Goal: Information Seeking & Learning: Learn about a topic

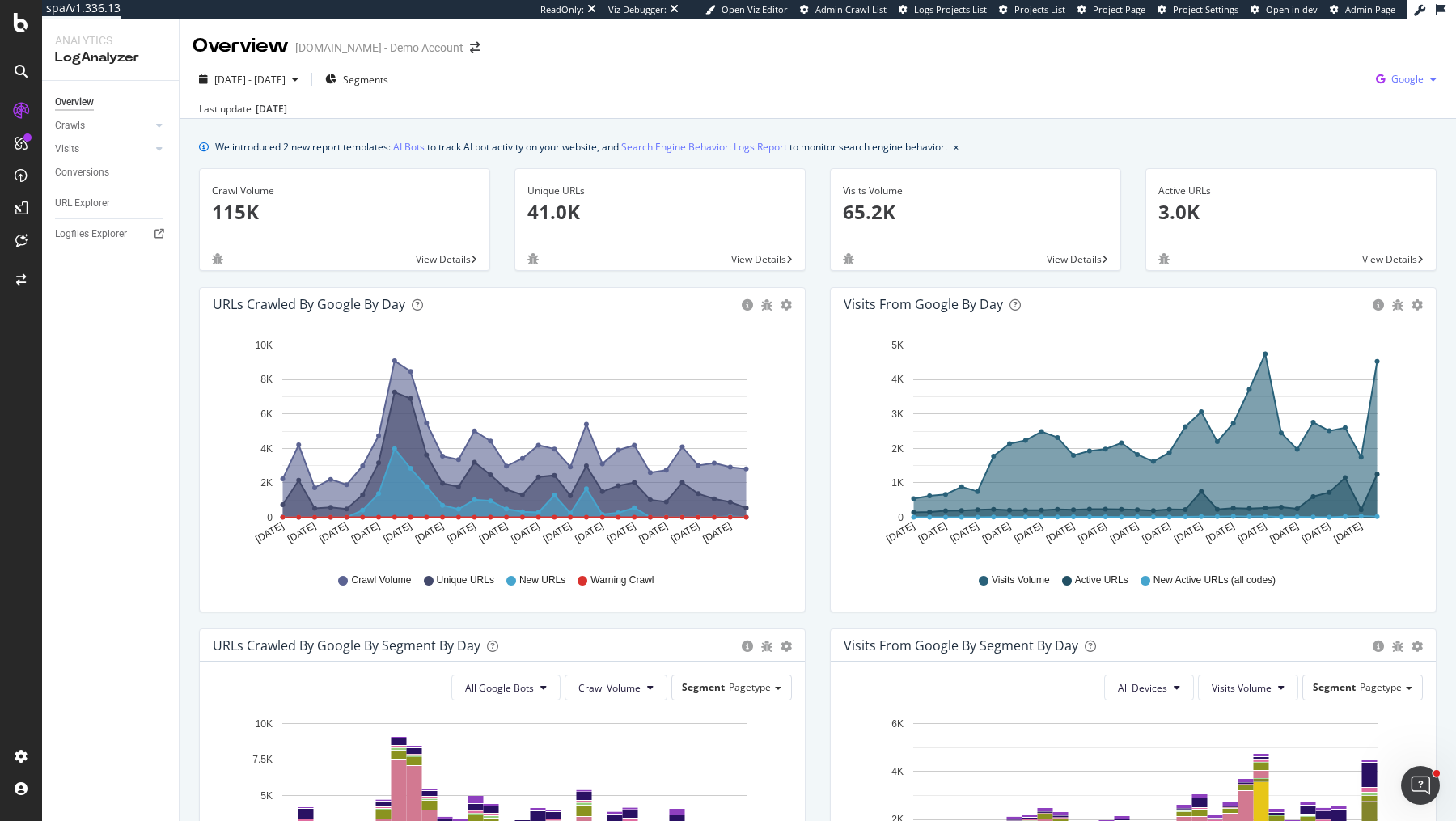
click at [1399, 68] on div "Google" at bounding box center [1405, 79] width 73 height 24
click at [1328, 92] on span "OpenAI" at bounding box center [1326, 94] width 60 height 14
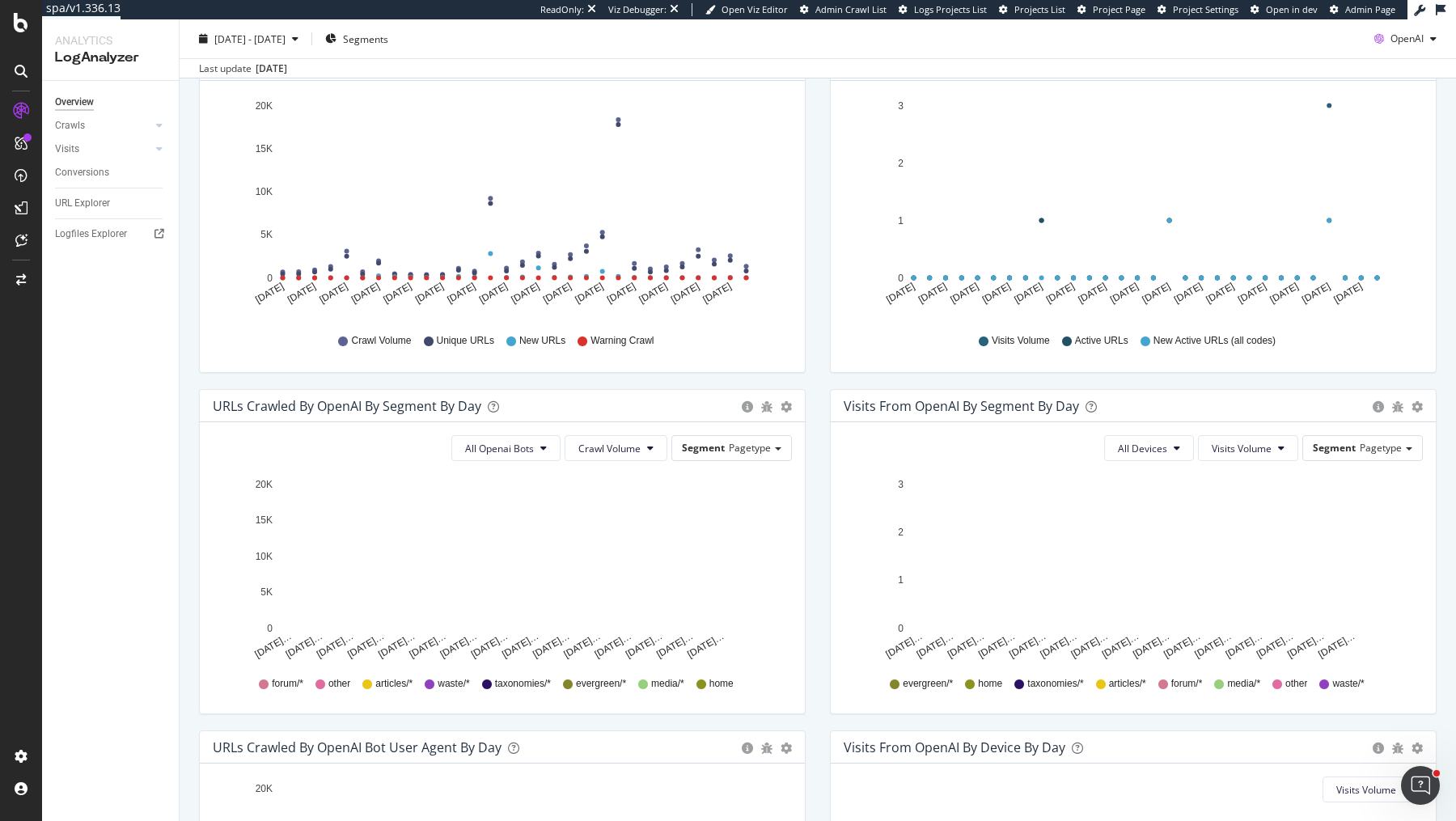
scroll to position [8, 0]
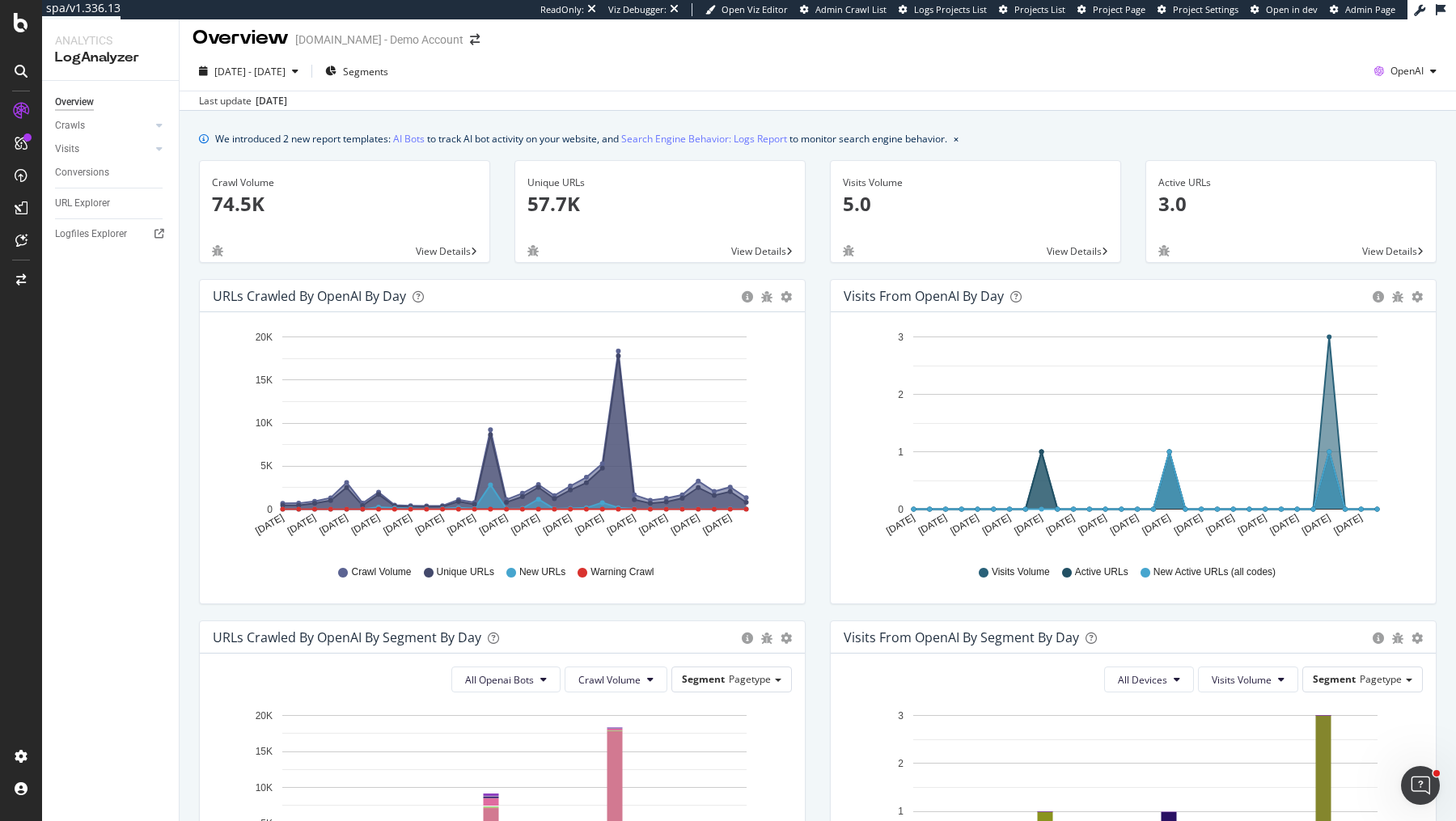
click at [168, 124] on div "Crawls" at bounding box center [116, 126] width 124 height 24
click at [165, 124] on div at bounding box center [158, 125] width 16 height 16
click at [79, 121] on div "Crawls" at bounding box center [69, 126] width 30 height 17
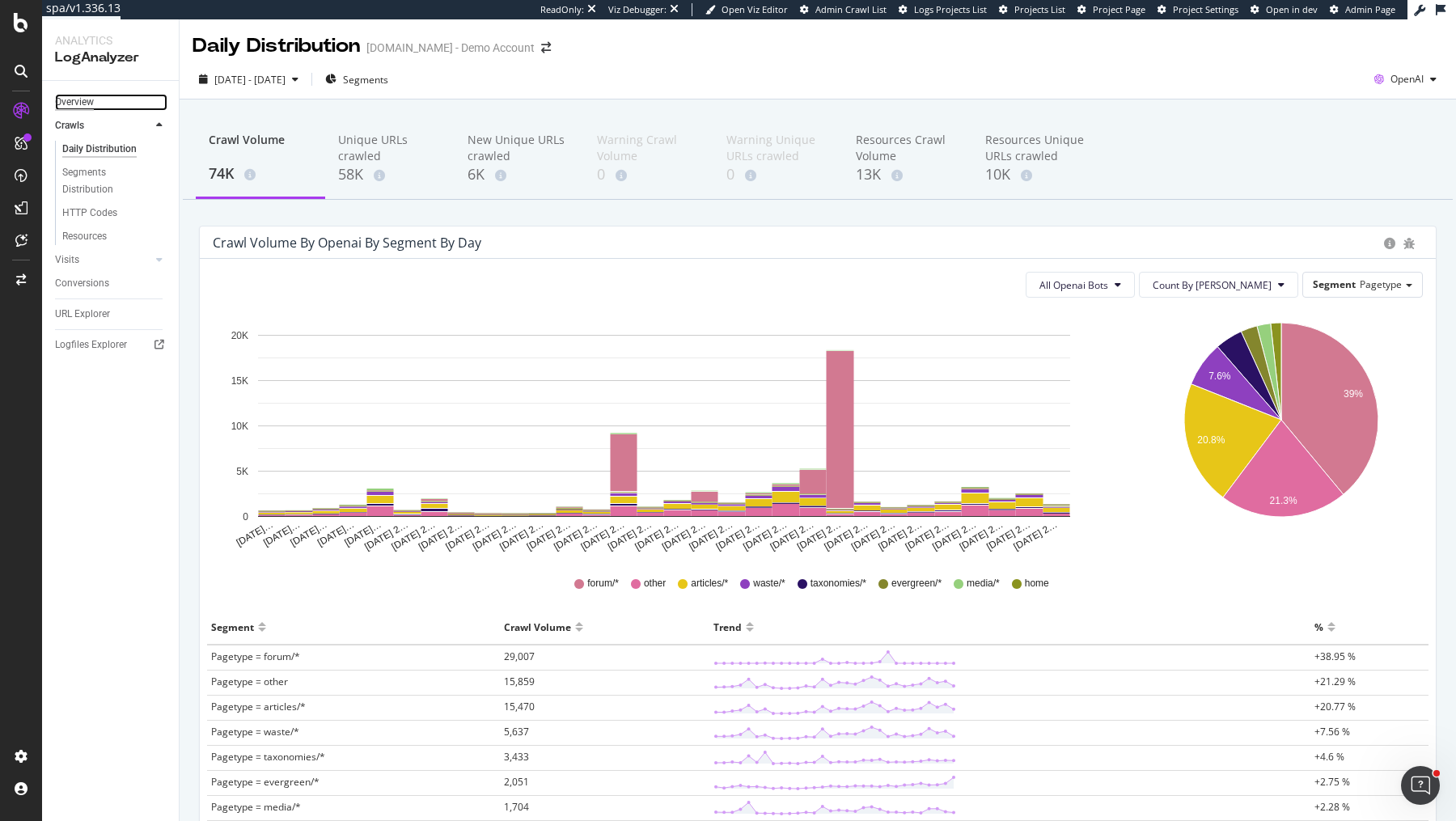
click at [78, 102] on div "Overview" at bounding box center [74, 102] width 39 height 17
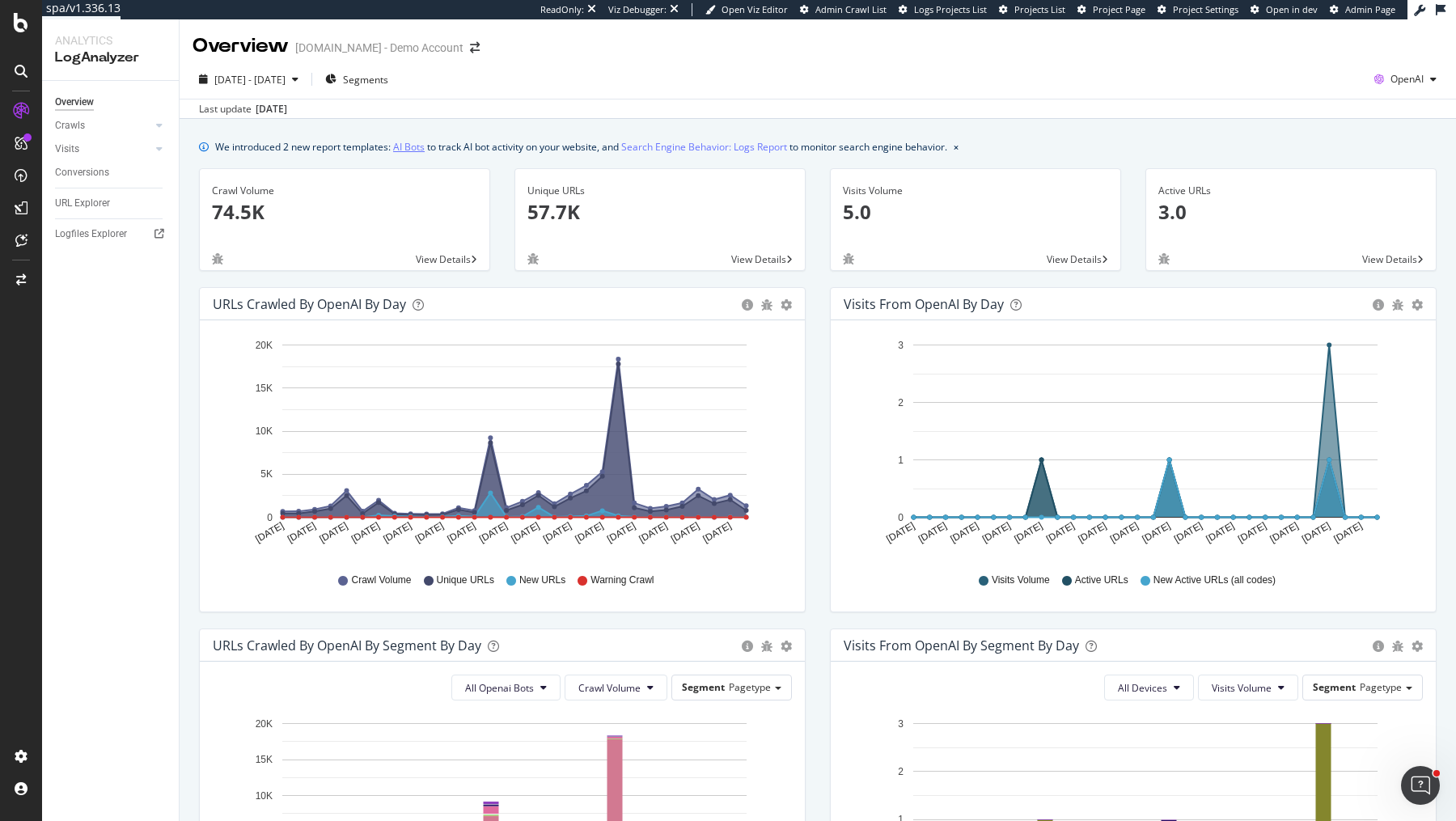
click at [415, 146] on link "AI Bots" at bounding box center [408, 147] width 31 height 17
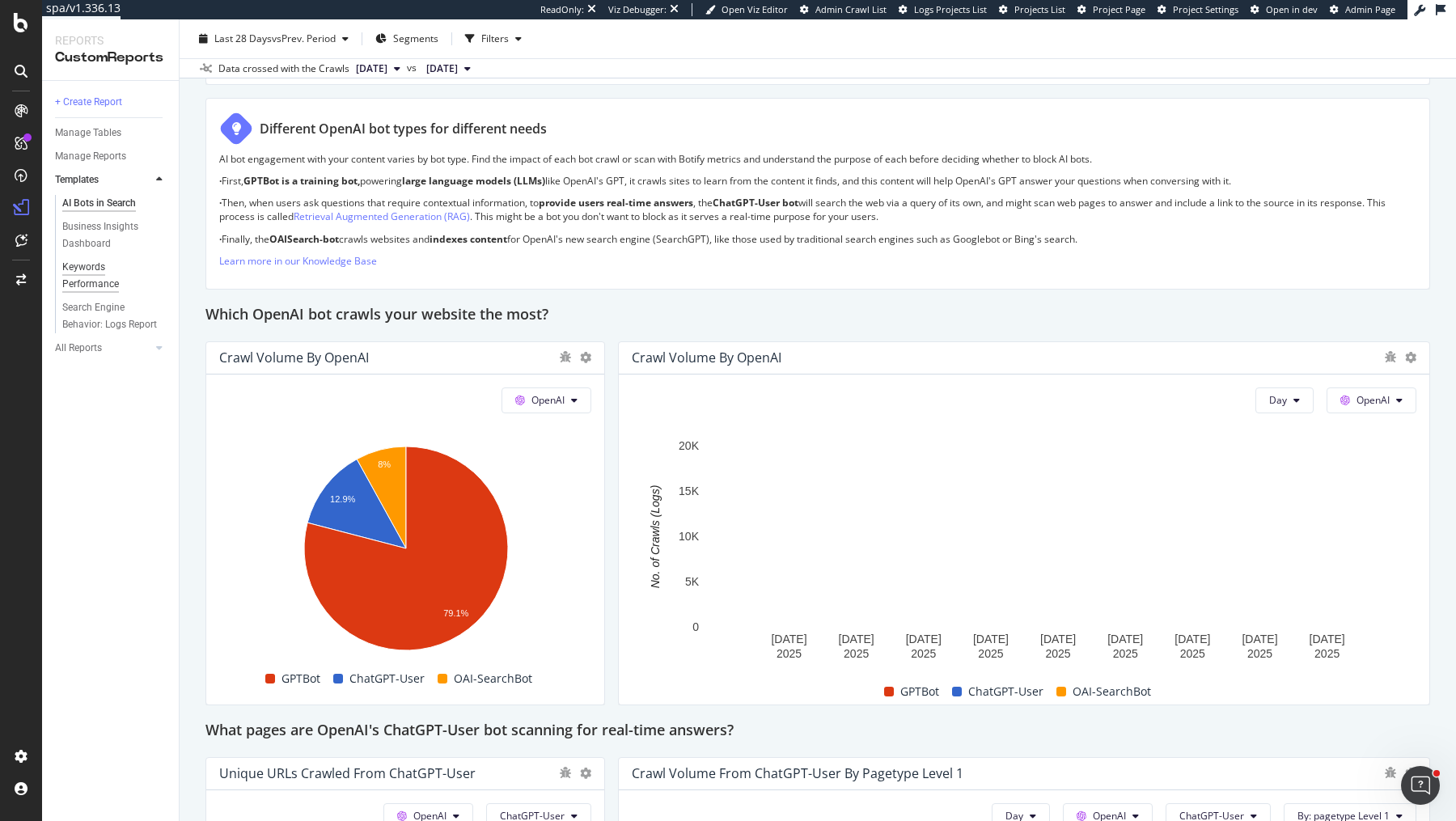
scroll to position [1145, 0]
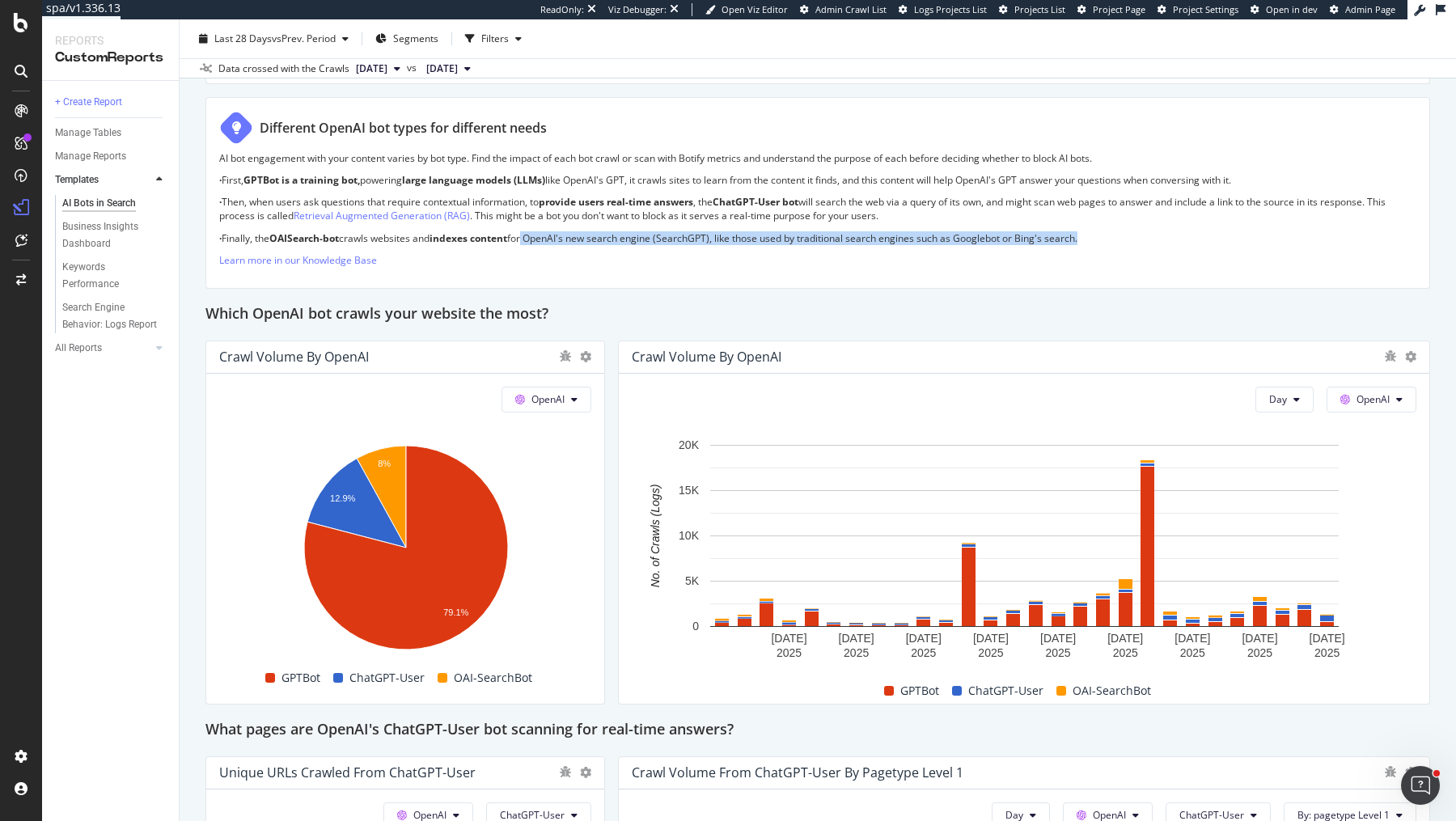
drag, startPoint x: 528, startPoint y: 229, endPoint x: 1101, endPoint y: 248, distance: 573.3
click at [1101, 249] on div "AI bot engagement with your content varies by bot type. Find the impact of each…" at bounding box center [818, 212] width 1197 height 124
click at [1101, 248] on div "AI bot engagement with your content varies by bot type. Find the impact of each…" at bounding box center [818, 212] width 1197 height 124
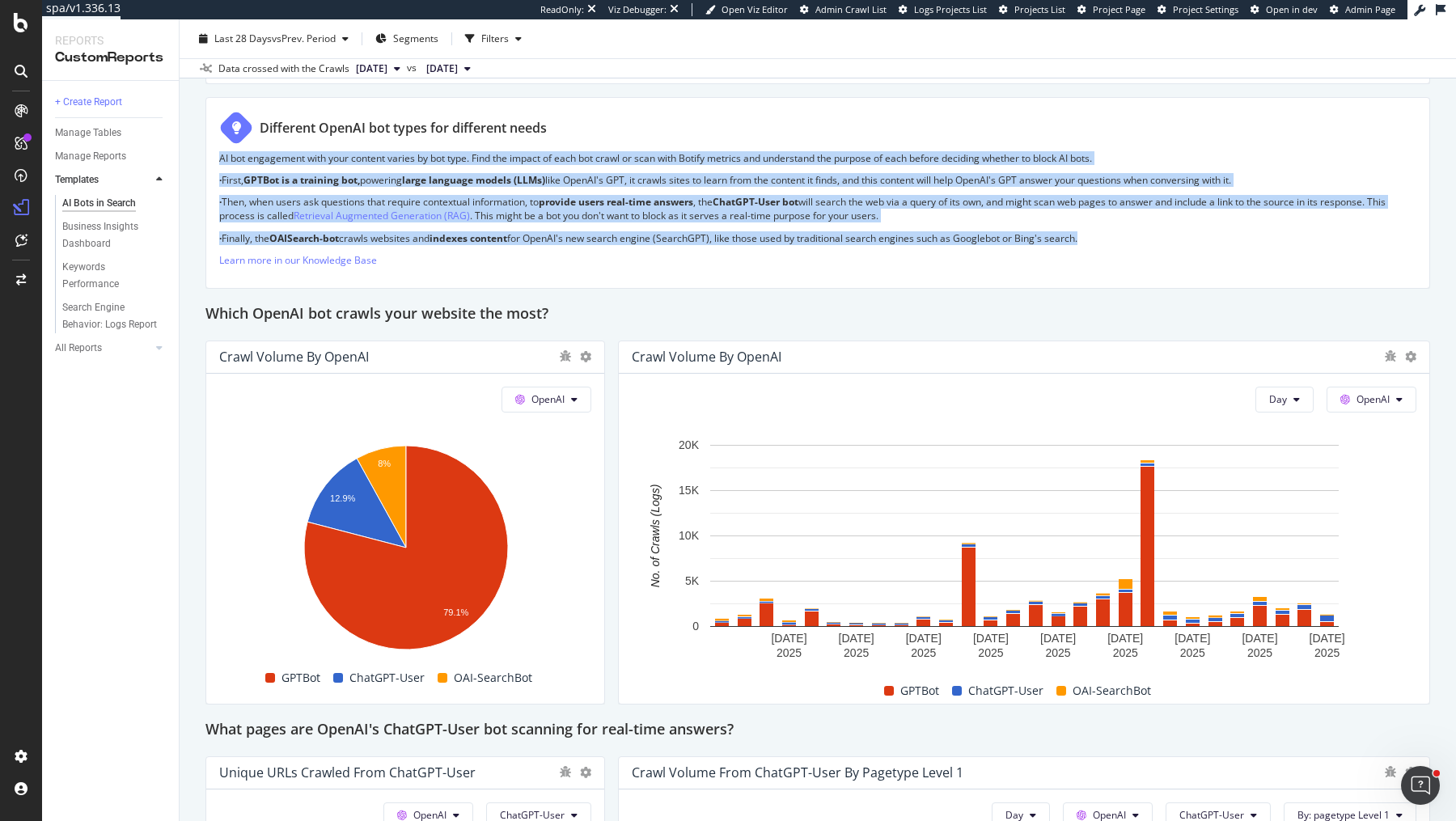
drag, startPoint x: 1100, startPoint y: 245, endPoint x: 1088, endPoint y: 142, distance: 103.7
click at [1088, 139] on div "Different OpenAI bot types for different needs AI bot engagement with your cont…" at bounding box center [818, 192] width 1224 height 191
click at [1088, 143] on div "Different OpenAI bot types for different needs" at bounding box center [818, 131] width 1197 height 40
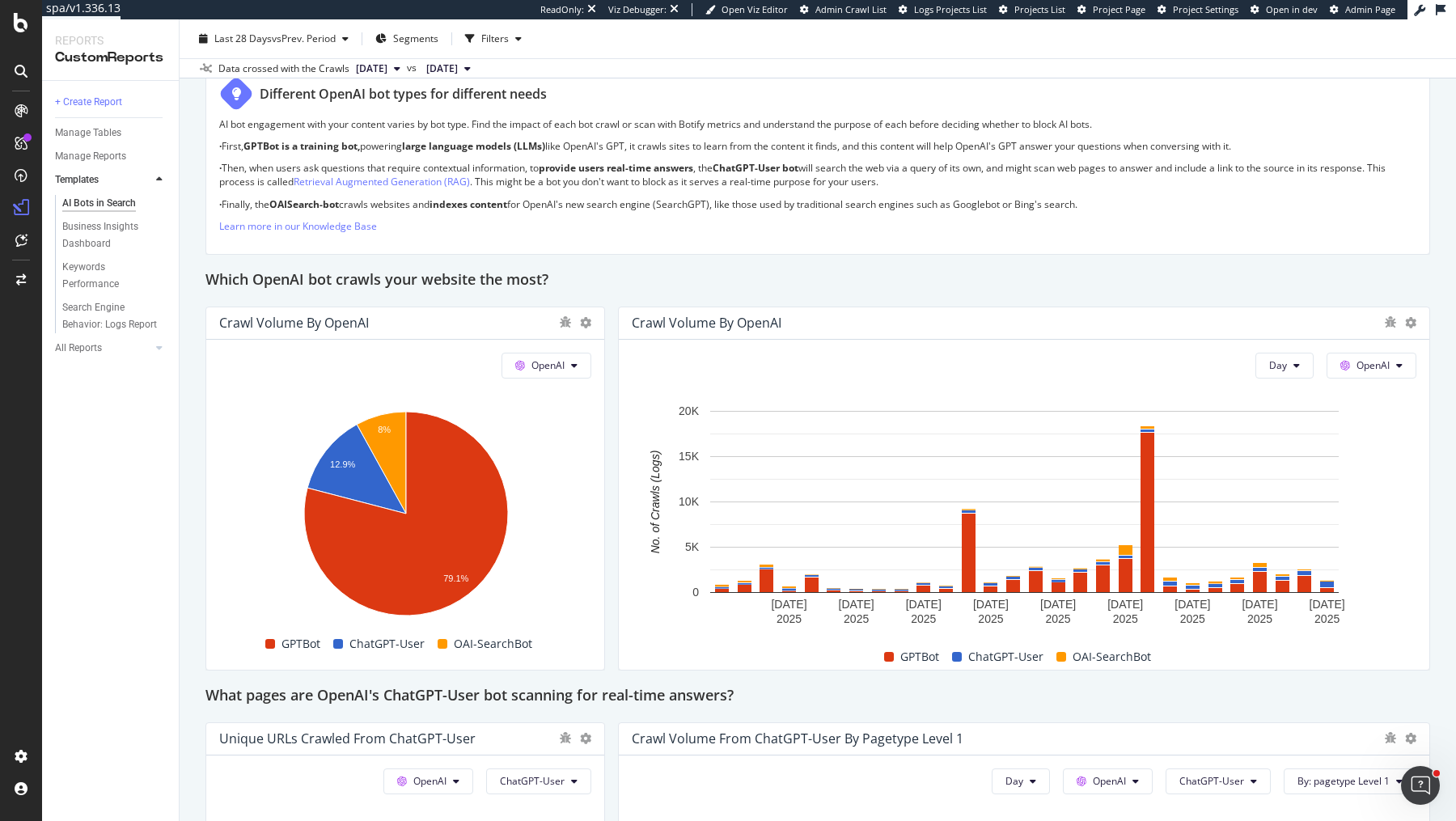
scroll to position [1184, 0]
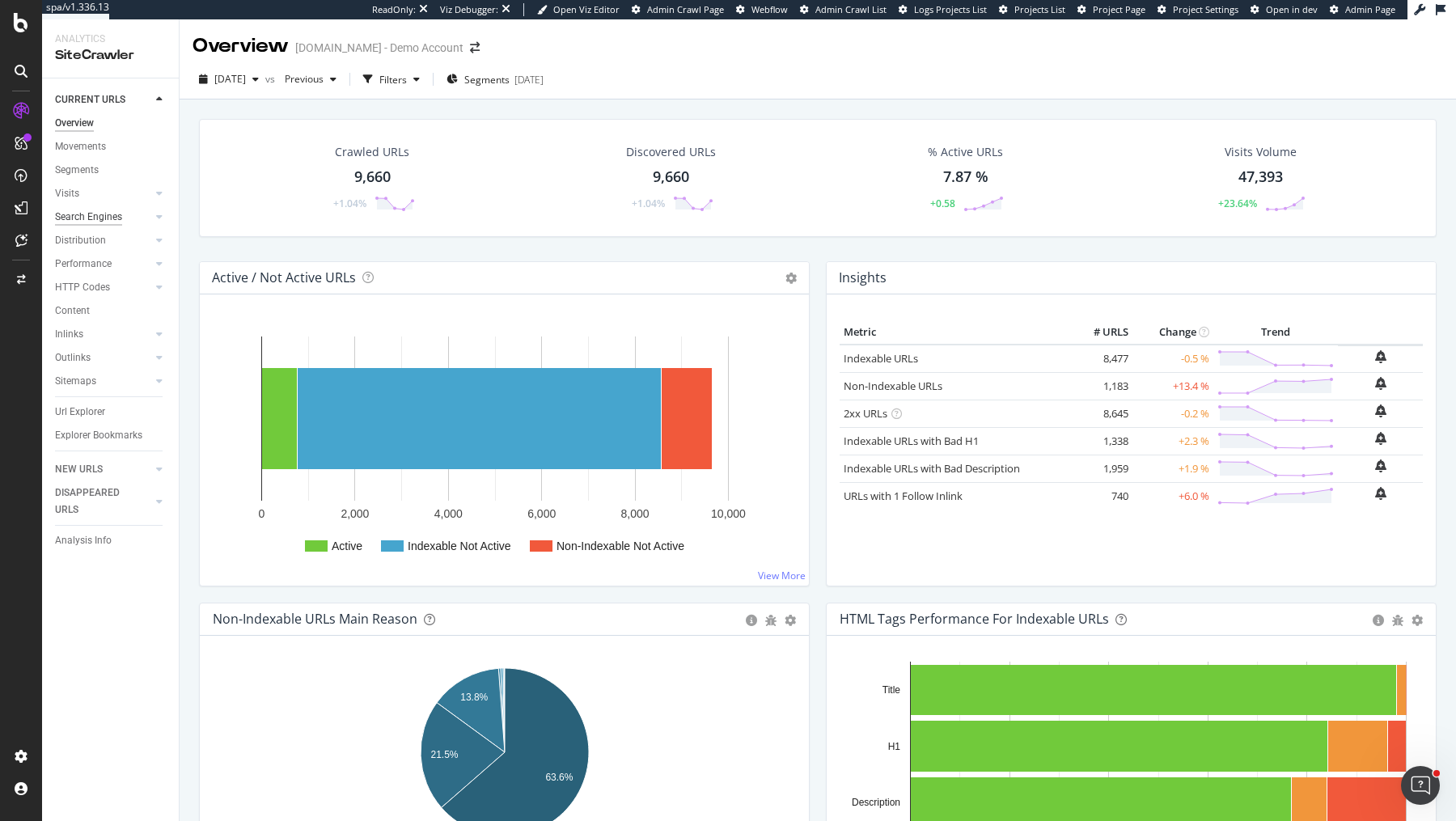
click at [103, 212] on div "Search Engines" at bounding box center [89, 217] width 67 height 17
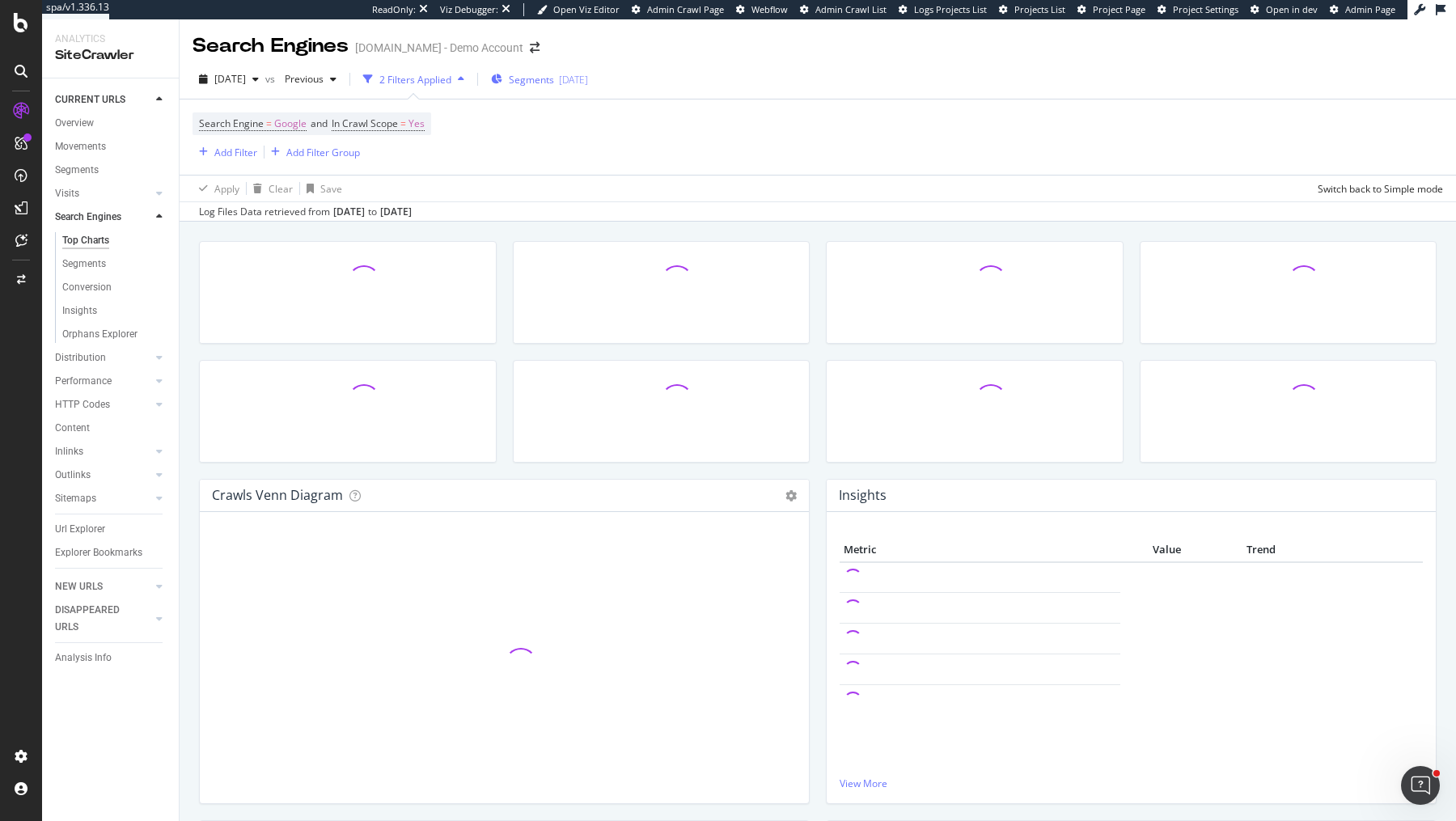
click at [588, 78] on div "Segments [DATE]" at bounding box center [539, 79] width 97 height 13
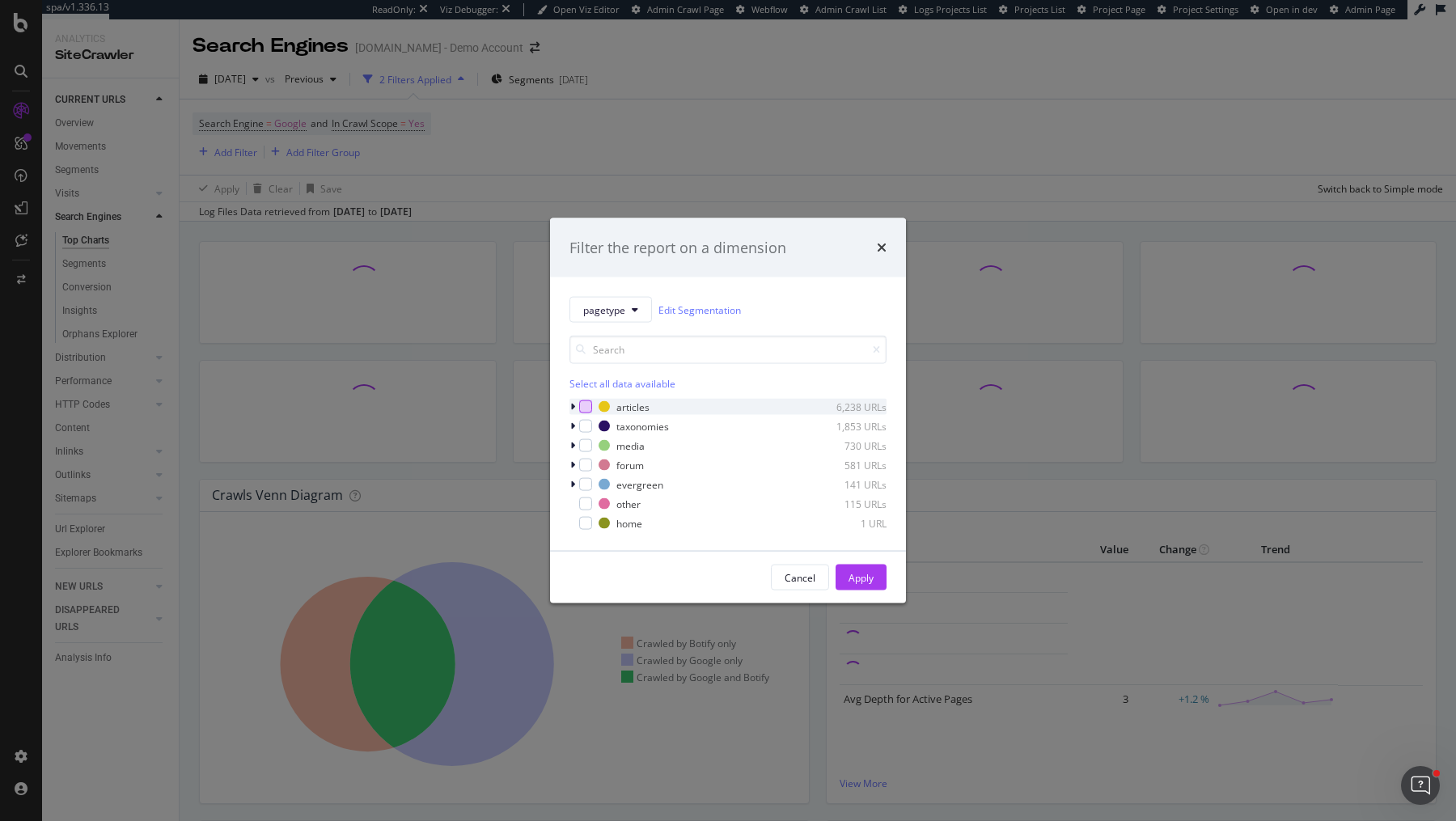
click at [588, 406] on div "modal" at bounding box center [585, 406] width 13 height 13
click at [867, 581] on div "Apply" at bounding box center [861, 577] width 25 height 13
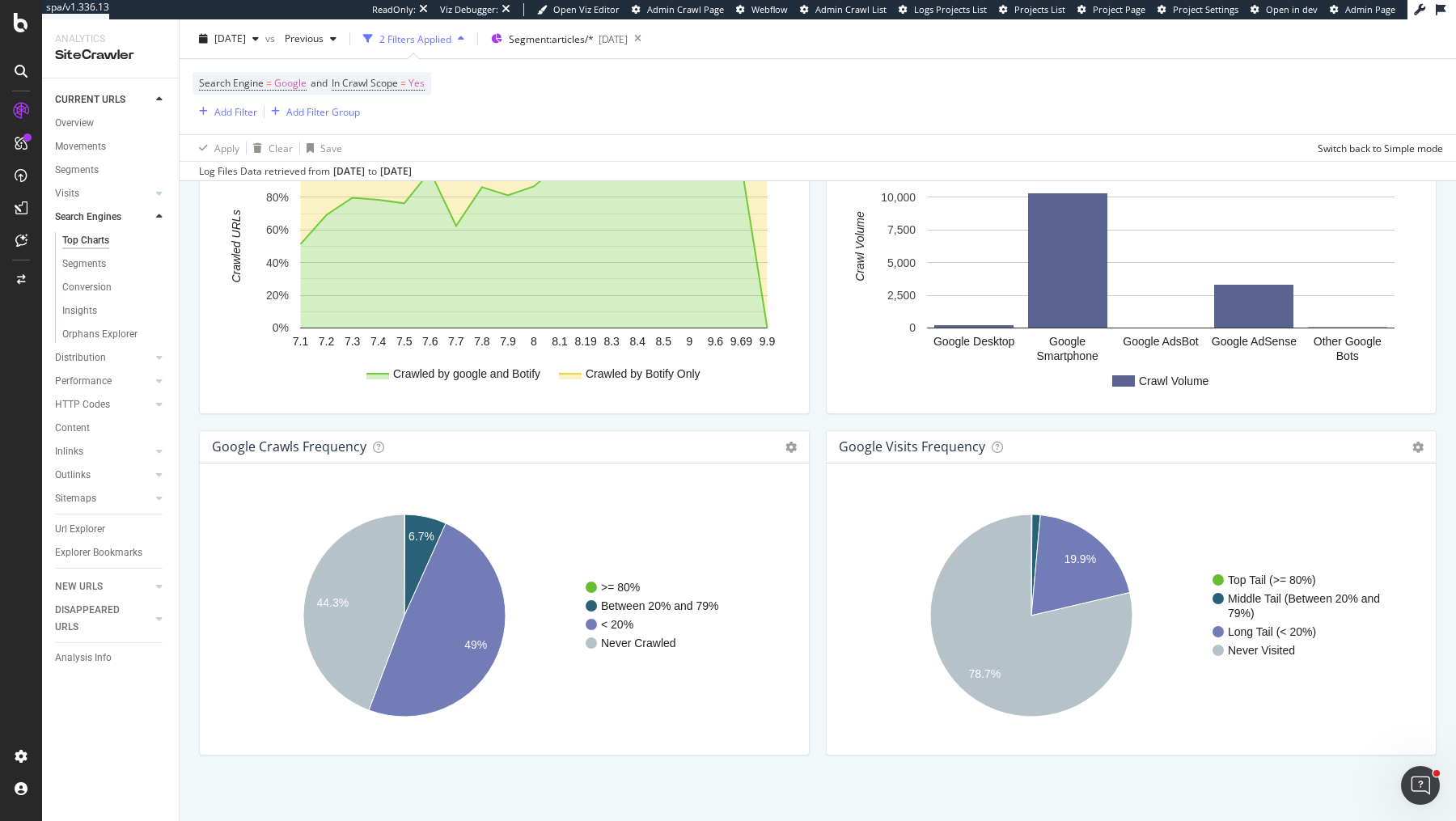
scroll to position [1757, 0]
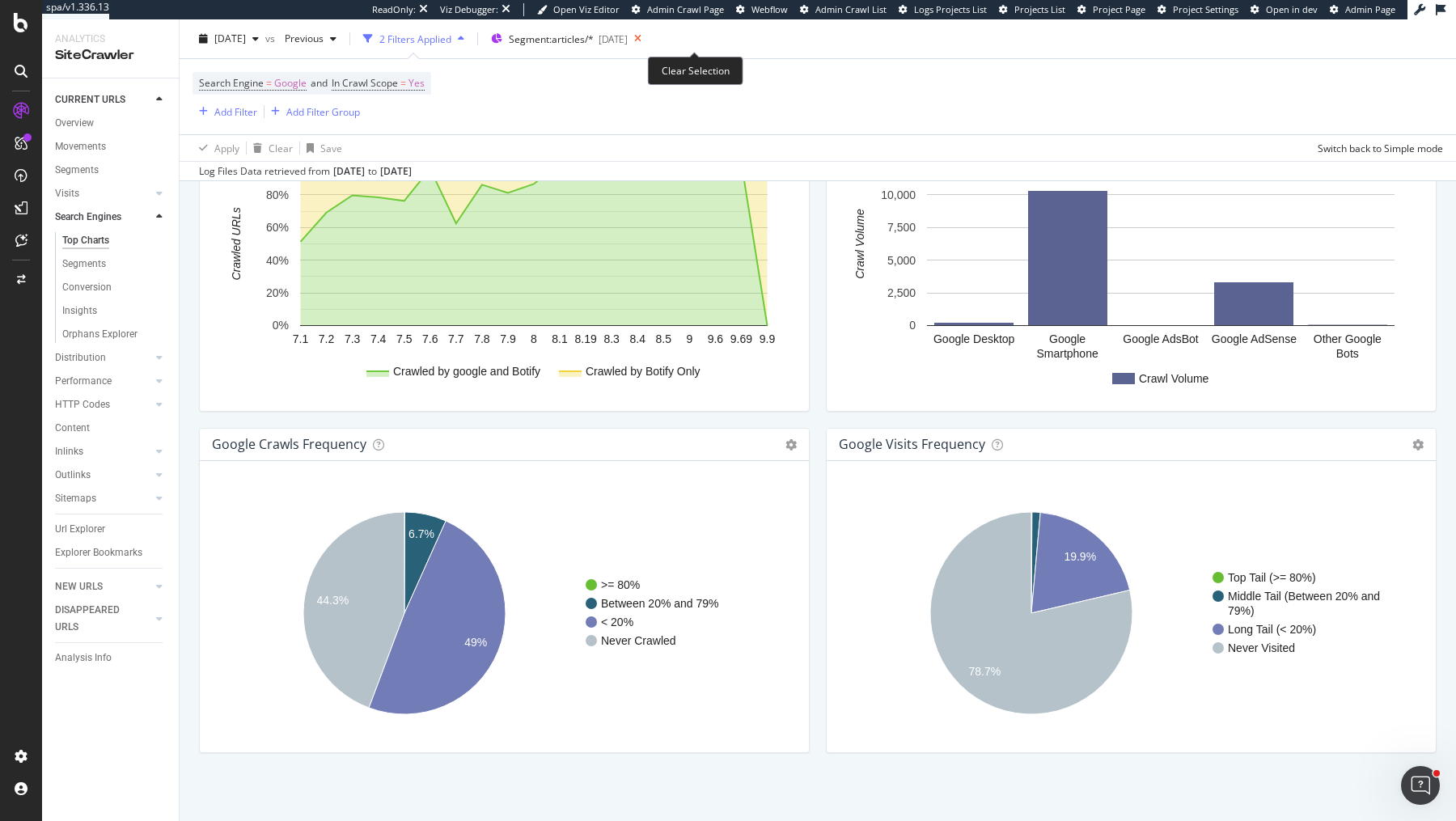
click at [647, 39] on icon at bounding box center [637, 39] width 20 height 23
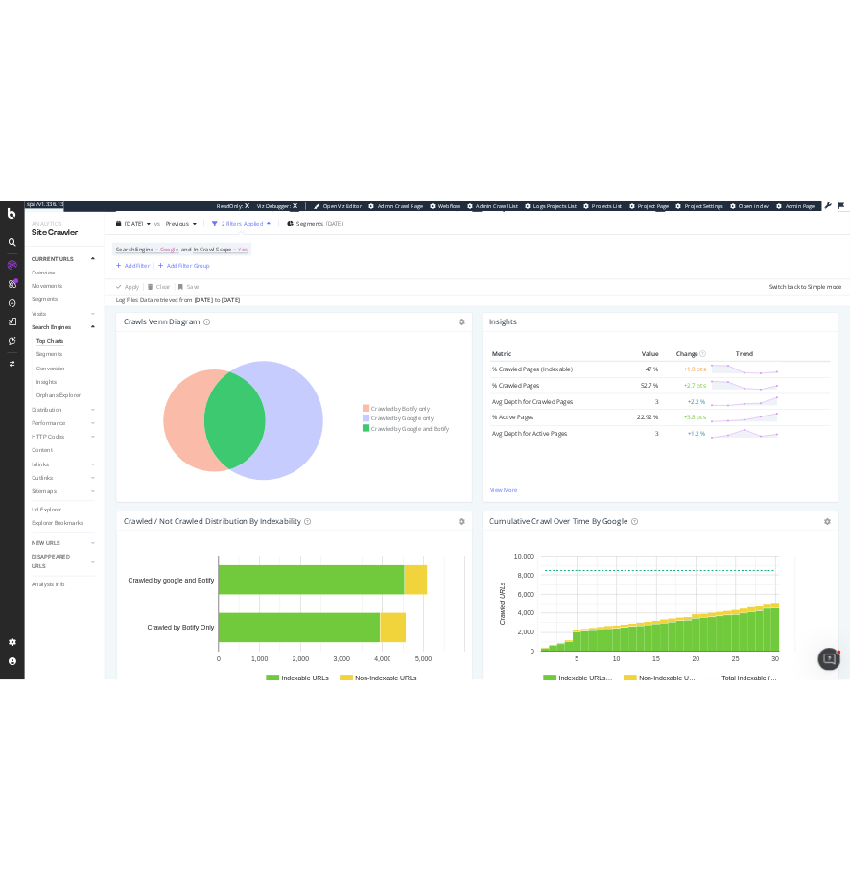
scroll to position [343, 0]
